Goal: Task Accomplishment & Management: Use online tool/utility

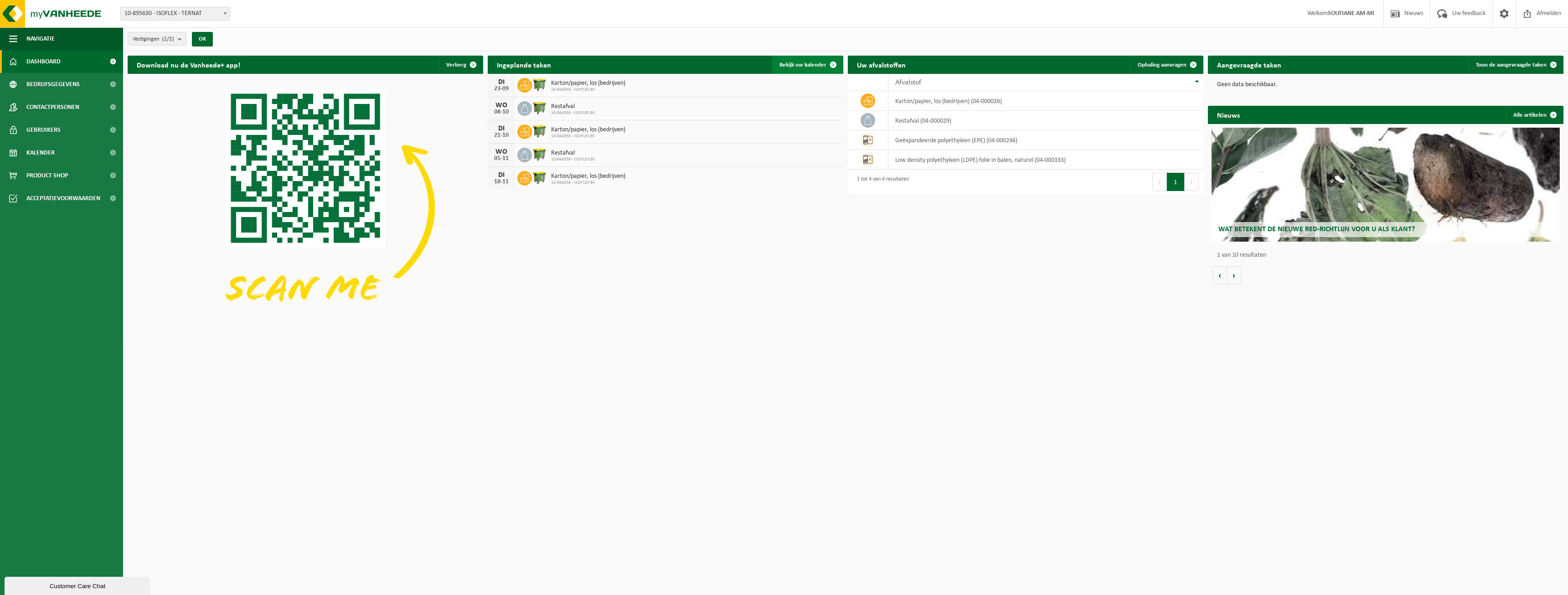
click at [819, 68] on span "Bekijk uw kalender" at bounding box center [803, 65] width 47 height 6
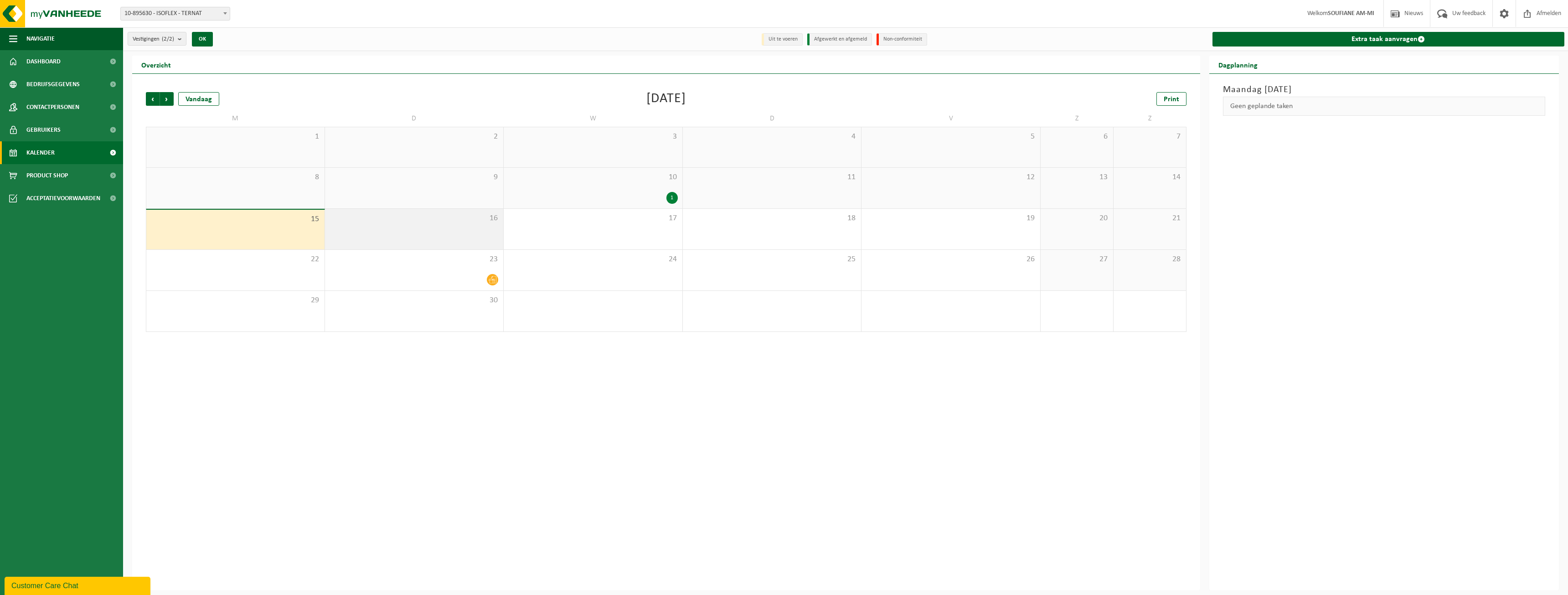
click at [419, 219] on span "16" at bounding box center [414, 218] width 170 height 10
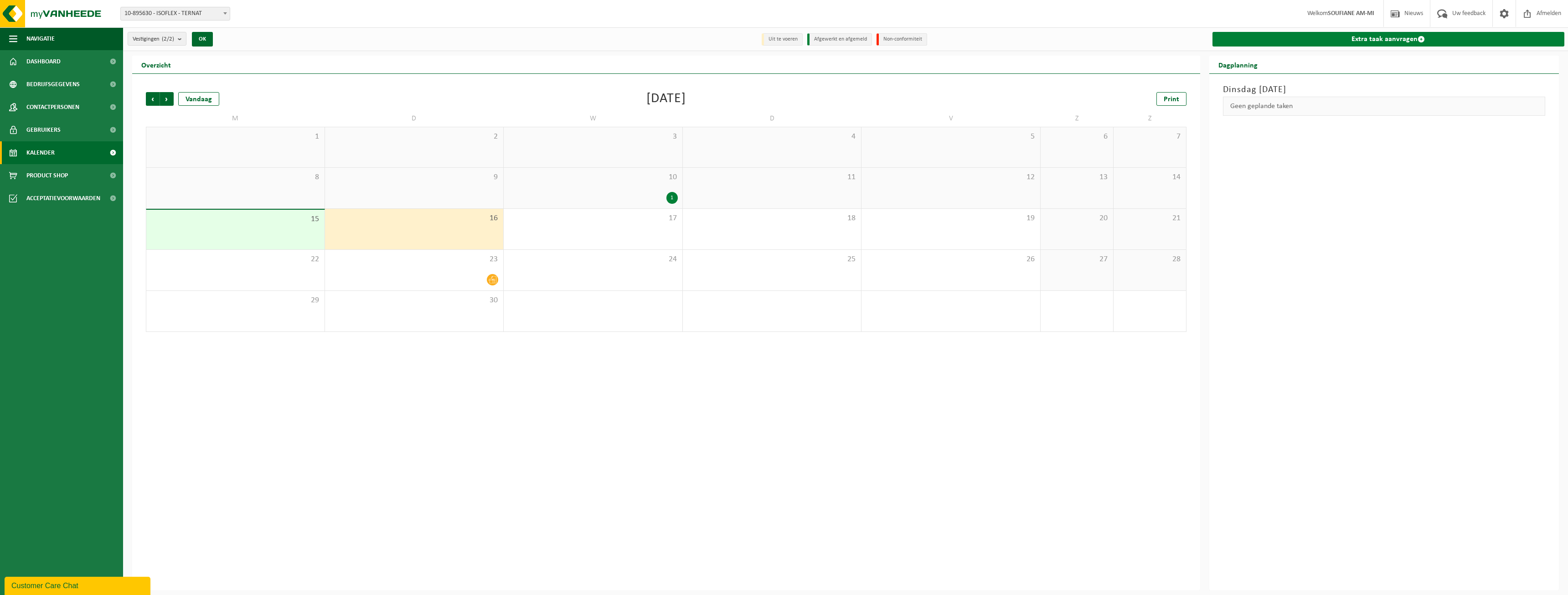
click at [1360, 35] on link "Extra taak aanvragen" at bounding box center [1388, 39] width 352 height 15
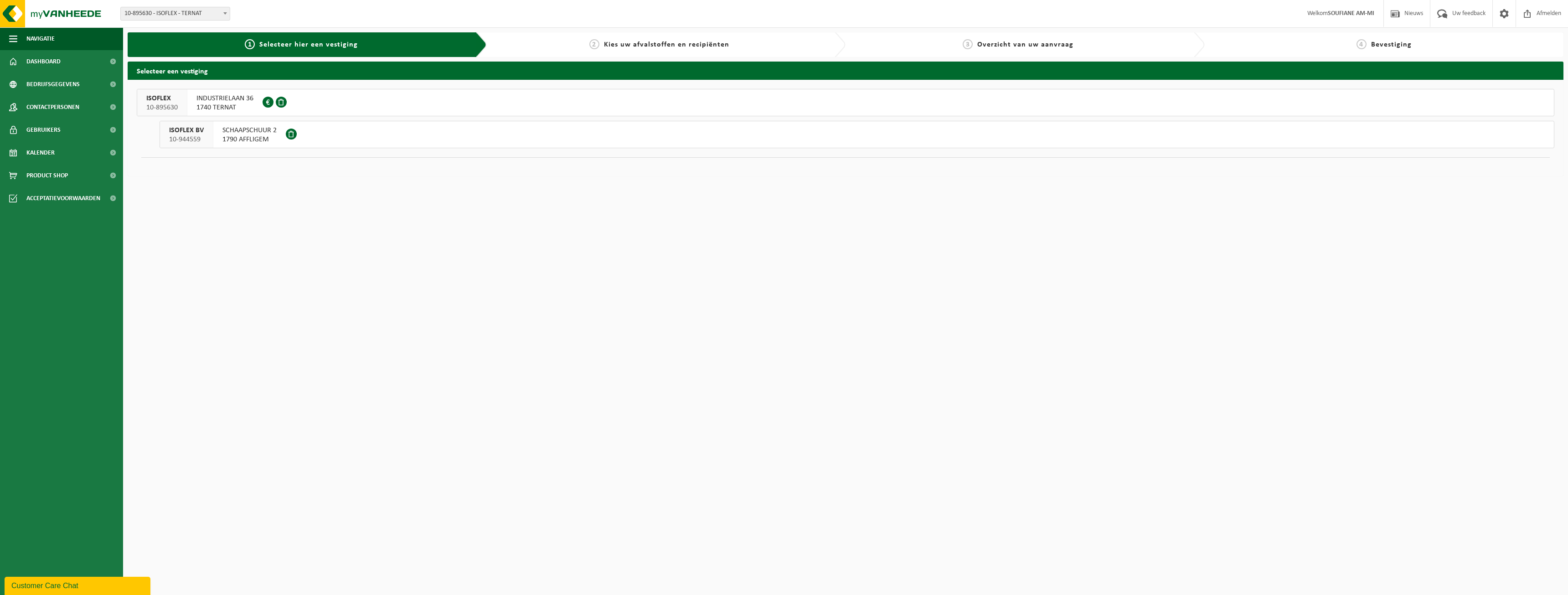
click at [246, 126] on span "SCHAAPSCHUUR 2" at bounding box center [249, 130] width 54 height 9
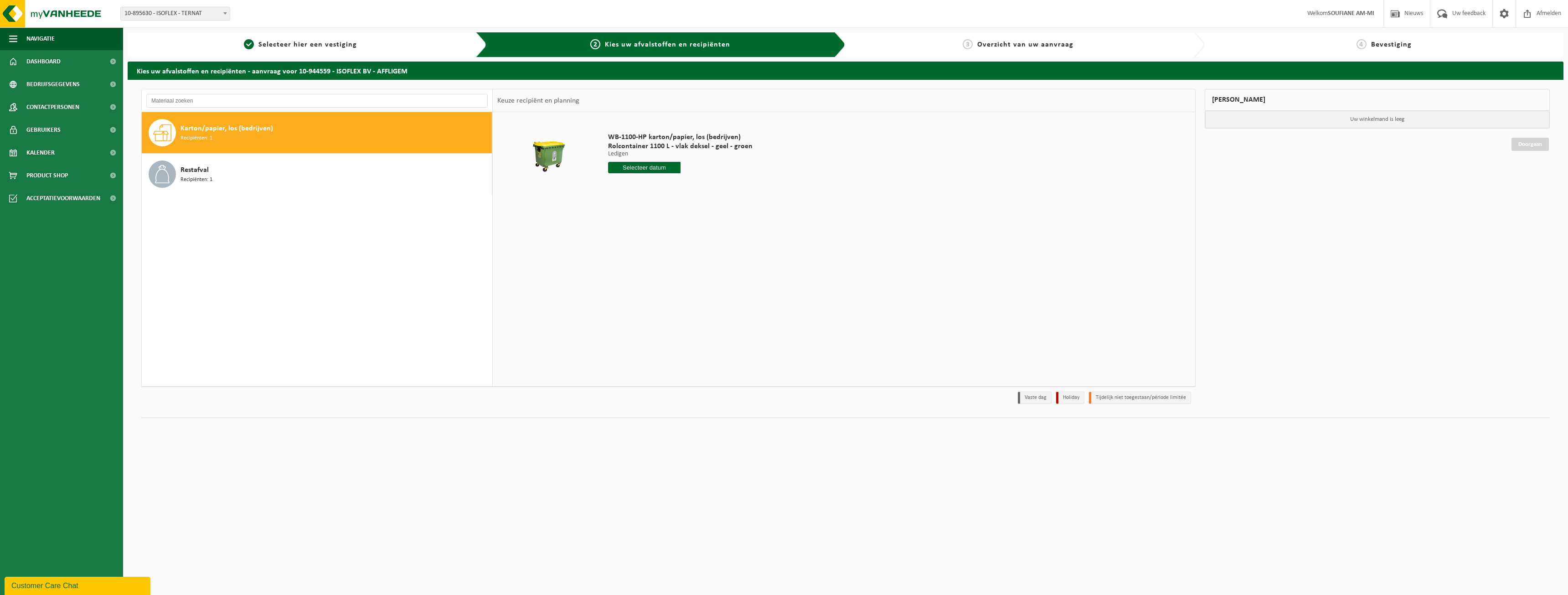
click at [643, 174] on div "WB-1100-HP karton/papier, los (bedrijven) Rolcontainer 1100 L - vlak deksel - g…" at bounding box center [680, 155] width 153 height 63
click at [640, 162] on input "text" at bounding box center [644, 167] width 72 height 12
click at [639, 246] on div "16" at bounding box center [632, 248] width 16 height 15
type input "Van 2025-09-16"
click at [641, 202] on button "In winkelmand" at bounding box center [634, 202] width 50 height 15
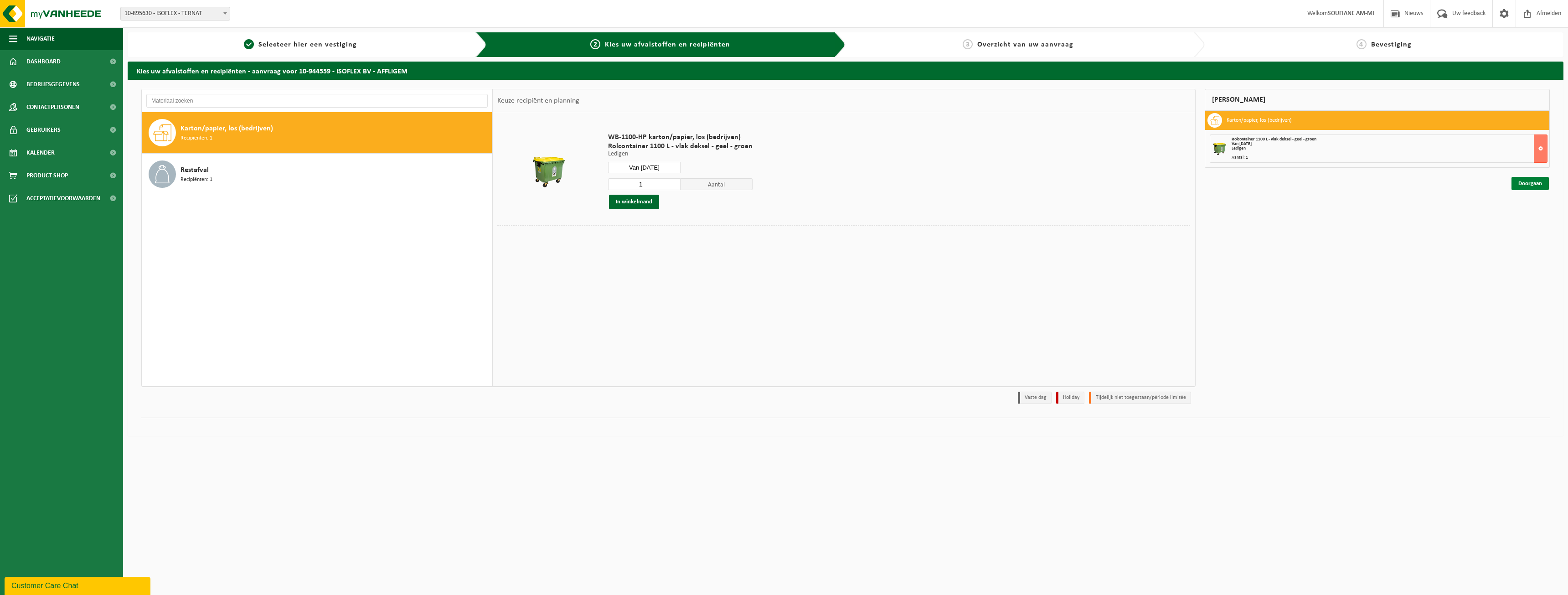
click at [1529, 181] on link "Doorgaan" at bounding box center [1530, 184] width 37 height 13
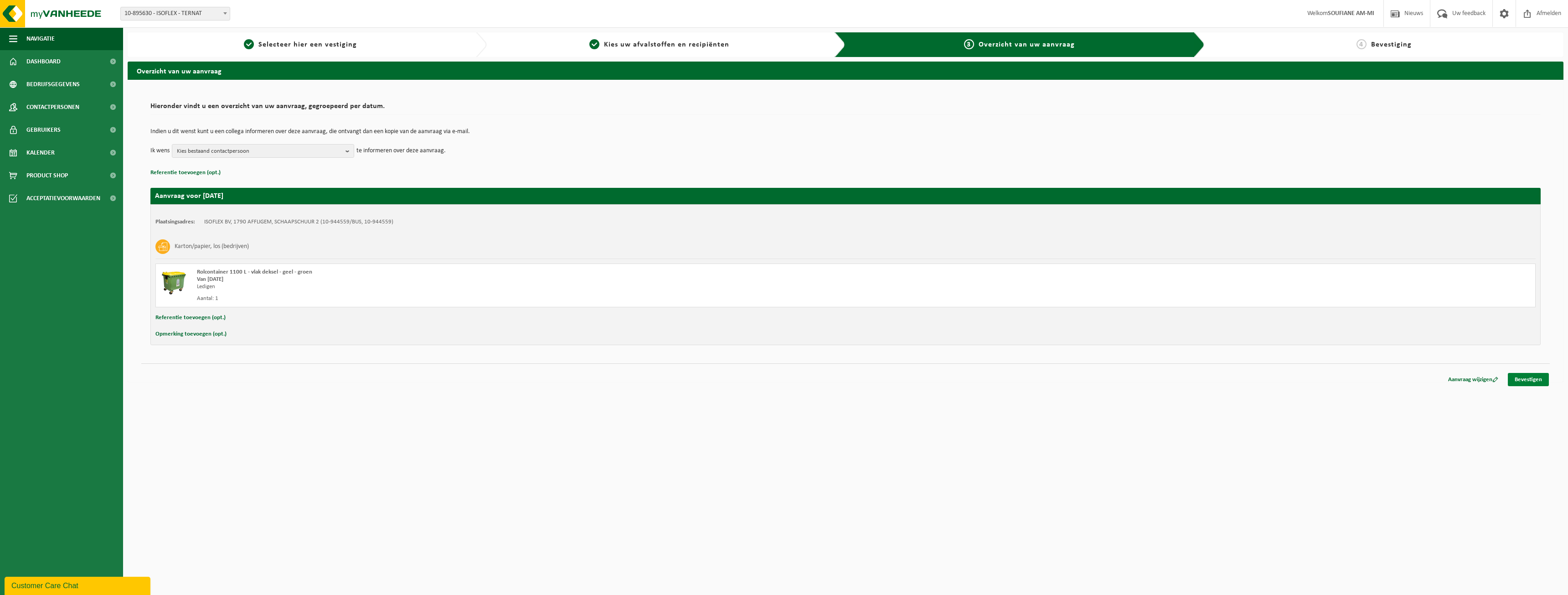
click at [1536, 376] on link "Bevestigen" at bounding box center [1528, 380] width 41 height 13
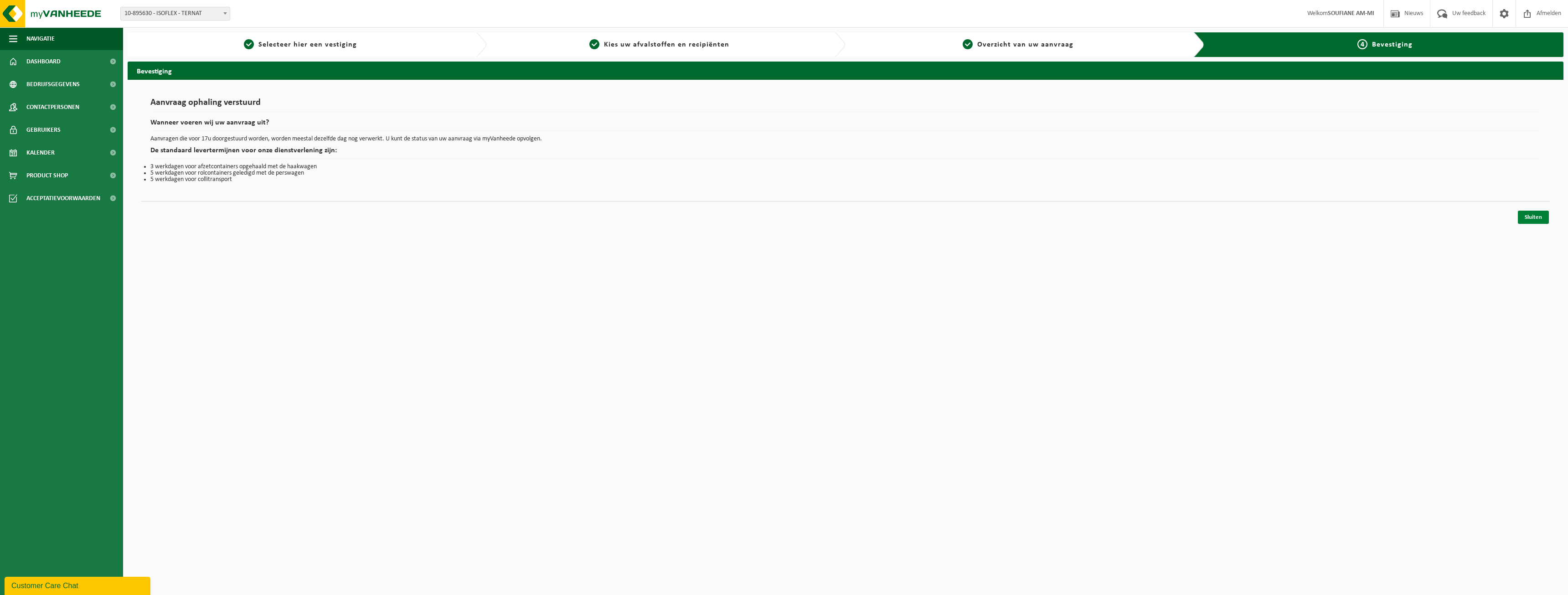
click at [1535, 217] on link "Sluiten" at bounding box center [1533, 217] width 31 height 13
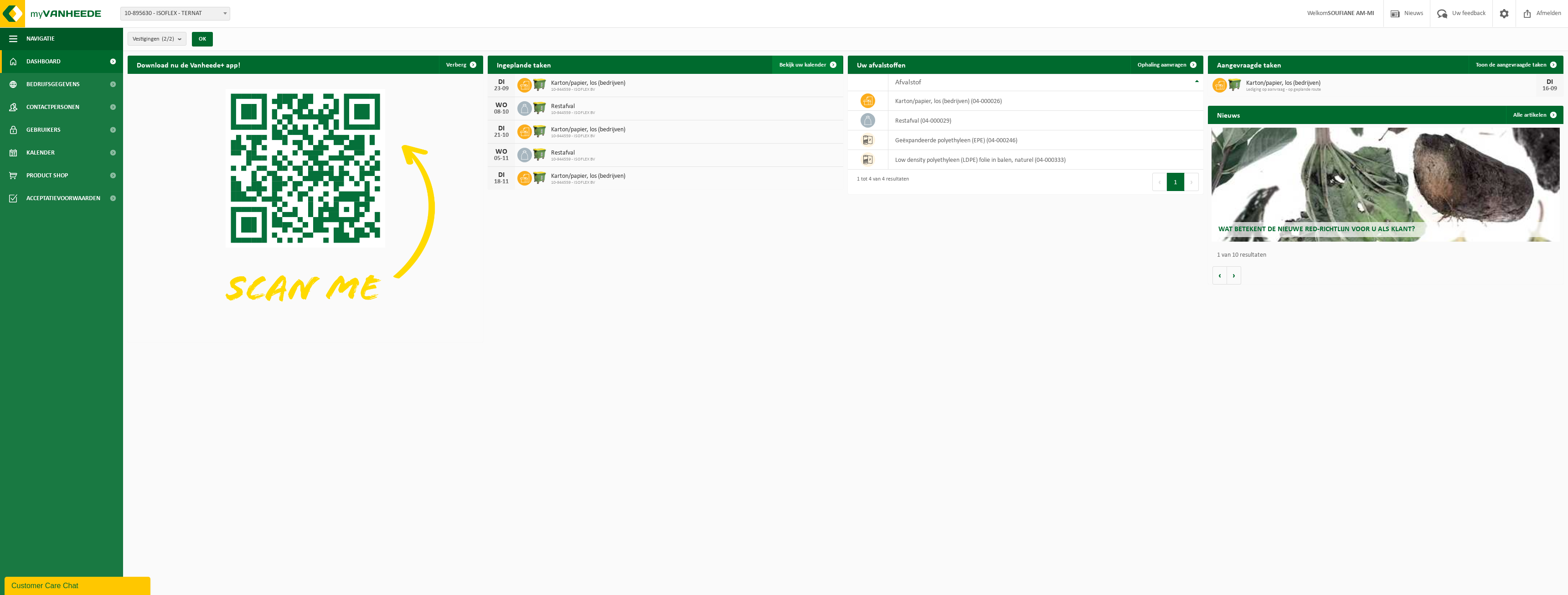
click at [809, 58] on link "Bekijk uw kalender" at bounding box center [807, 65] width 70 height 18
